Goal: Information Seeking & Learning: Learn about a topic

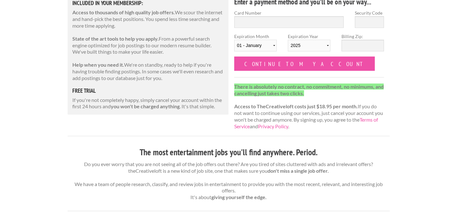
scroll to position [92, 0]
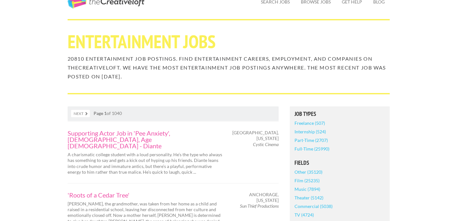
scroll to position [49, 0]
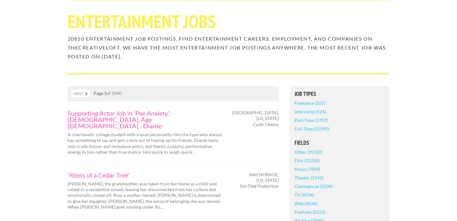
click at [303, 103] on link "Freelance (507)" at bounding box center [309, 103] width 30 height 9
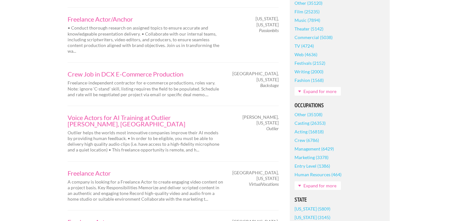
scroll to position [218, 0]
click at [313, 188] on link "Expand for more" at bounding box center [317, 185] width 46 height 9
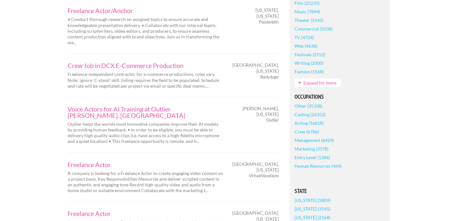
scroll to position [228, 0]
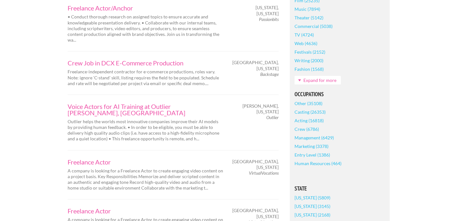
click at [319, 154] on link "Entry Level (1386)" at bounding box center [312, 154] width 36 height 9
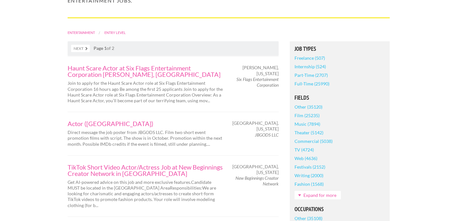
scroll to position [114, 0]
